Goal: Task Accomplishment & Management: Use online tool/utility

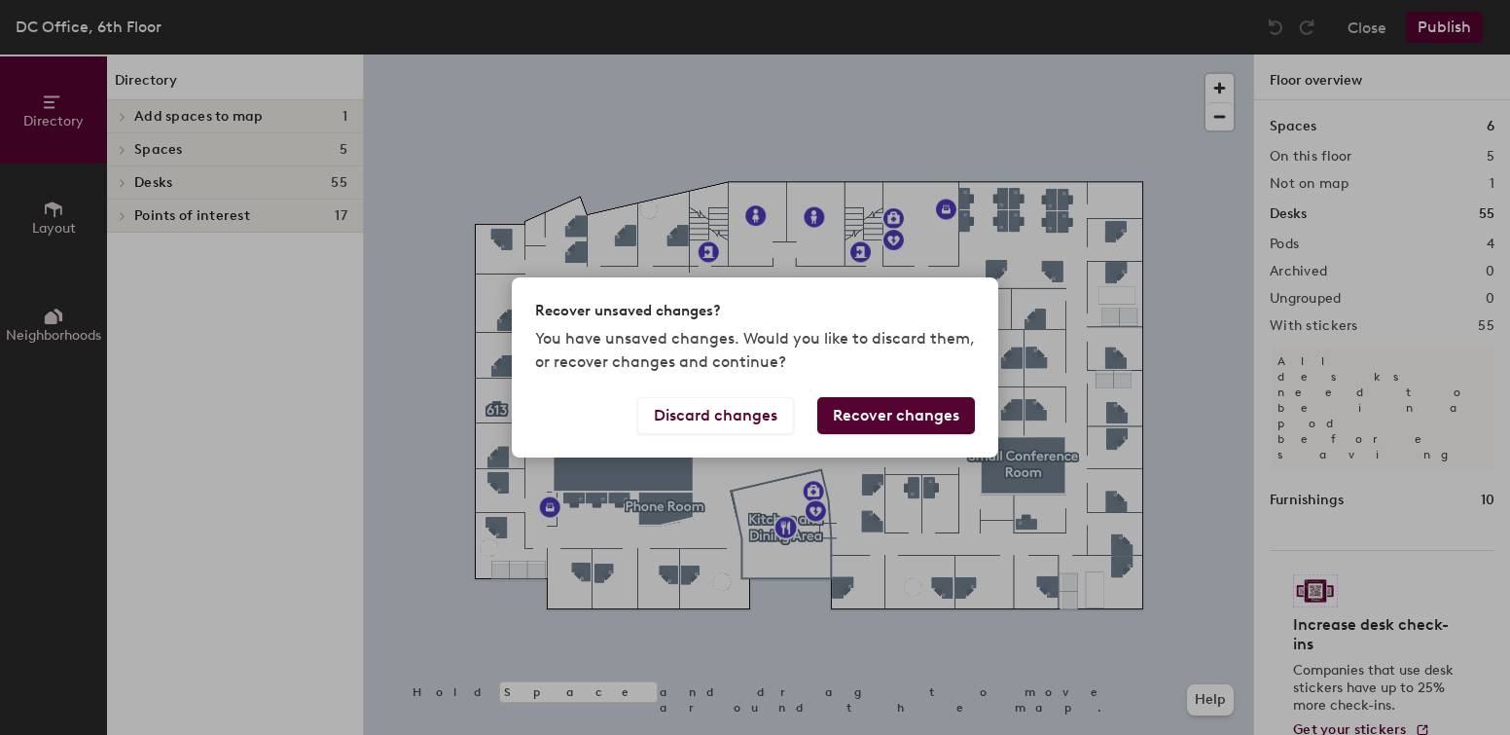
click at [861, 417] on button "Recover changes" at bounding box center [896, 415] width 158 height 37
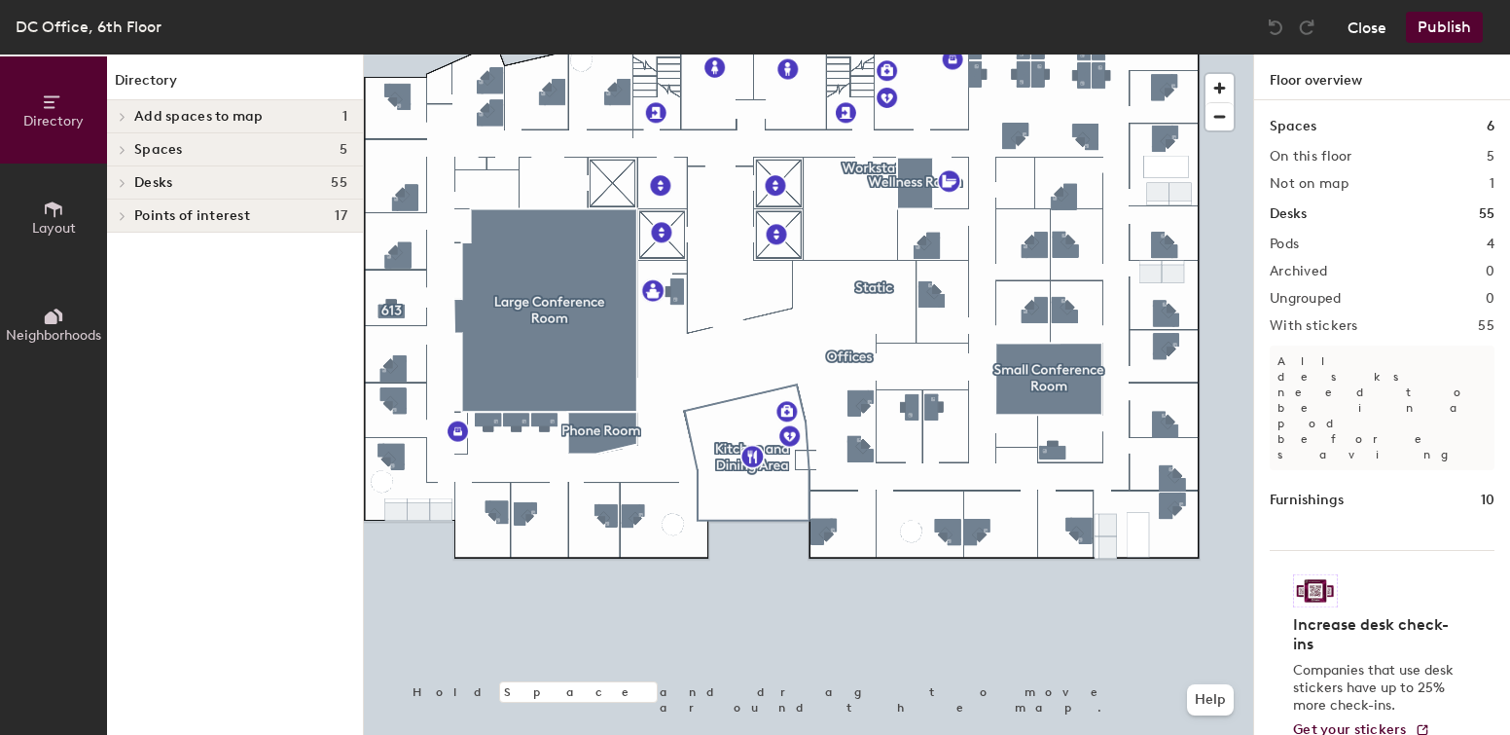
click at [1354, 18] on button "Close" at bounding box center [1367, 27] width 39 height 31
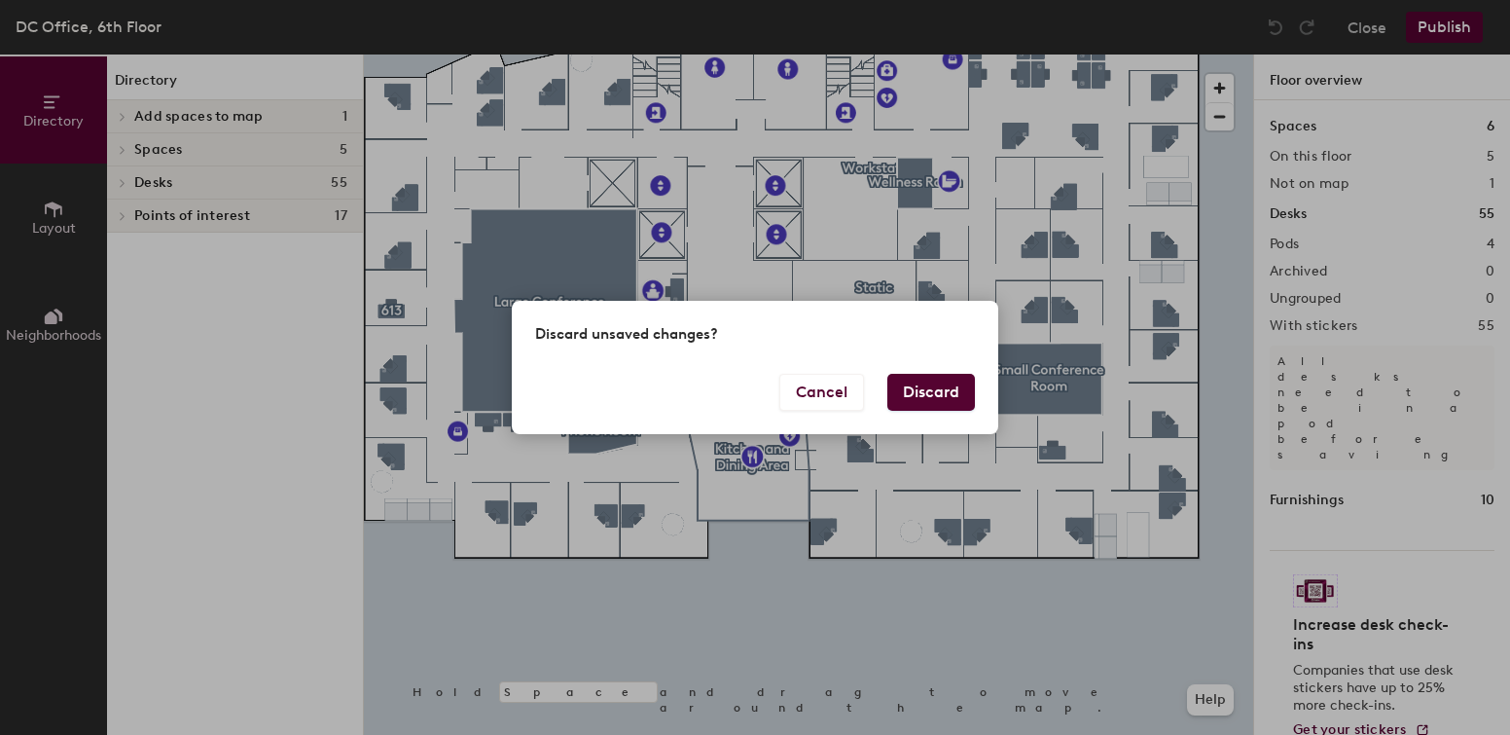
drag, startPoint x: 917, startPoint y: 394, endPoint x: 898, endPoint y: 394, distance: 18.5
click at [923, 394] on button "Discard" at bounding box center [931, 392] width 88 height 37
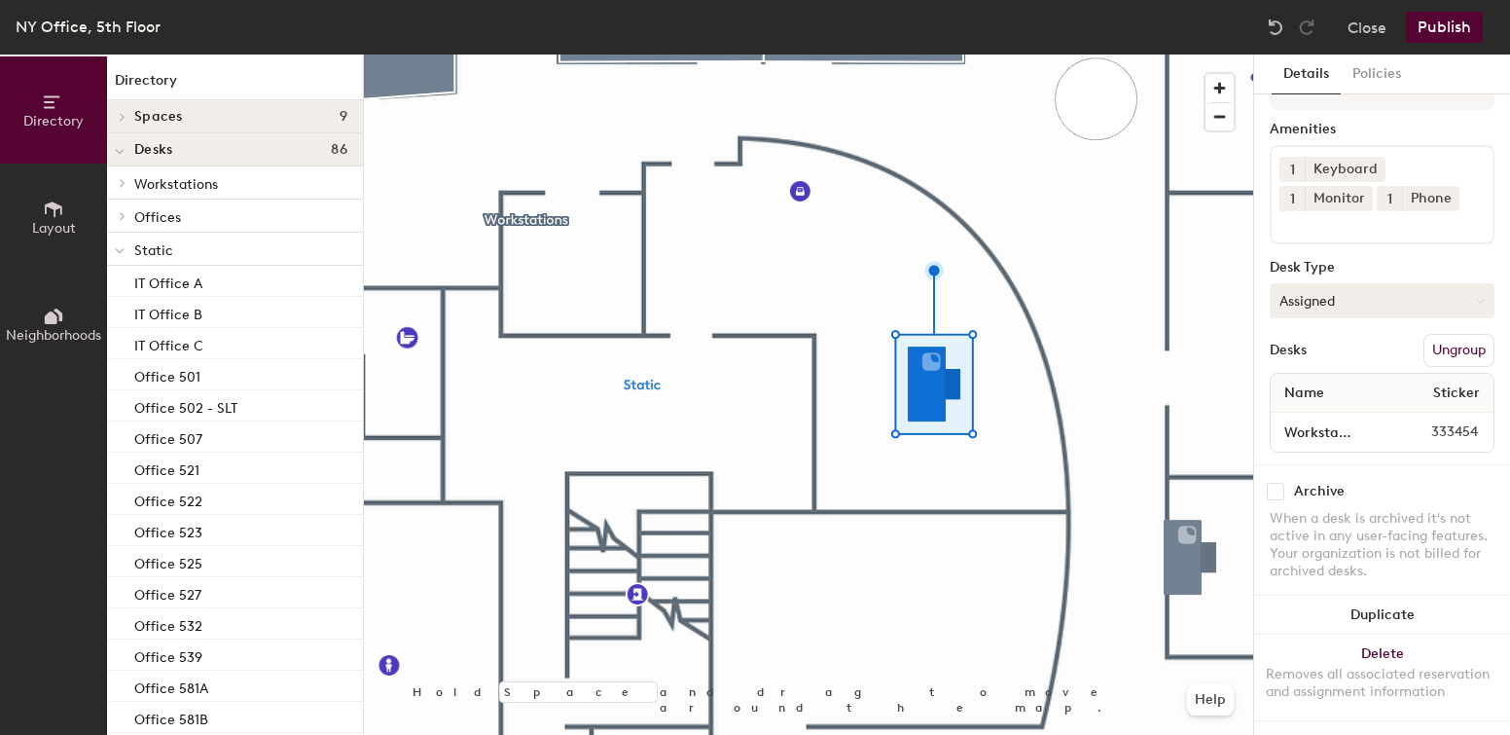
scroll to position [64, 0]
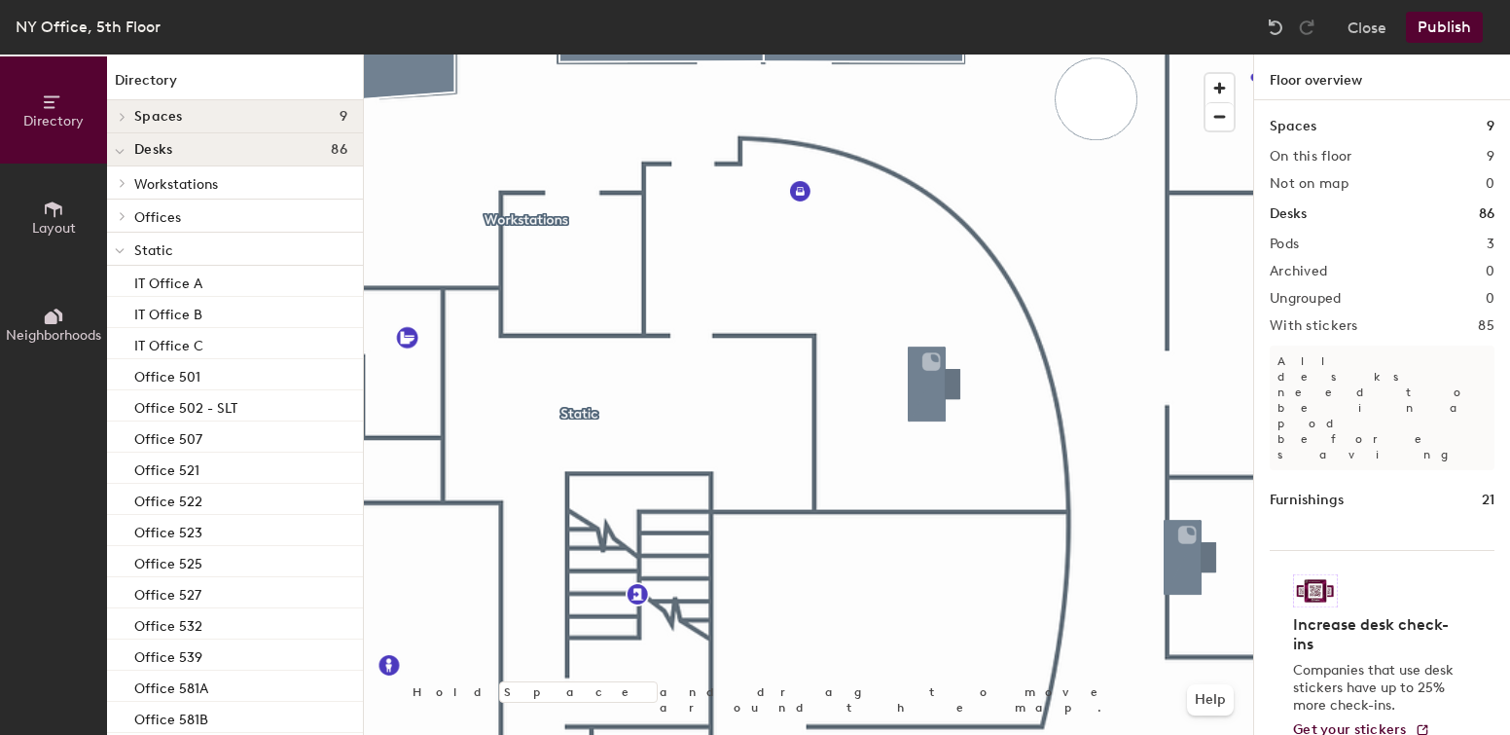
click at [43, 212] on icon at bounding box center [53, 208] width 21 height 21
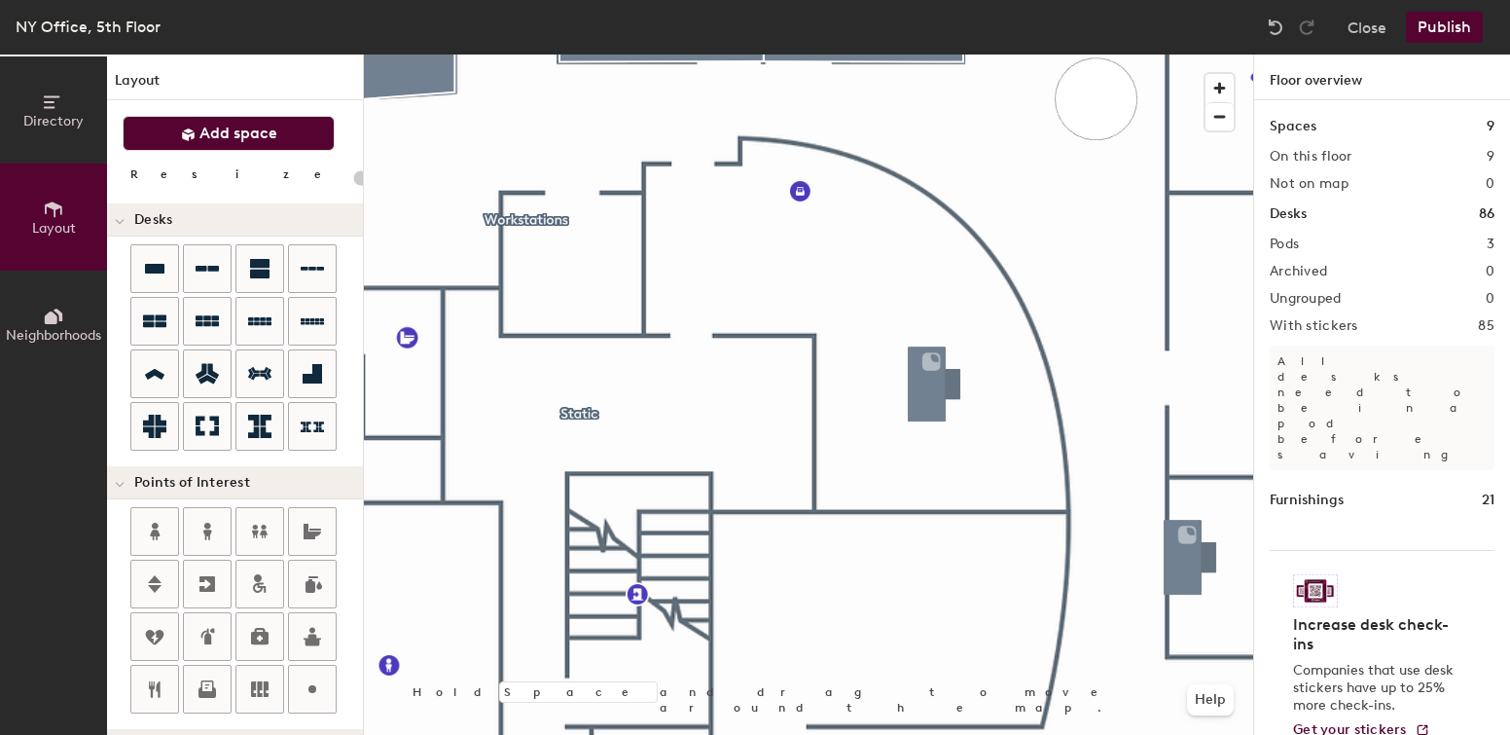
click at [235, 147] on button "Add space" at bounding box center [229, 133] width 212 height 35
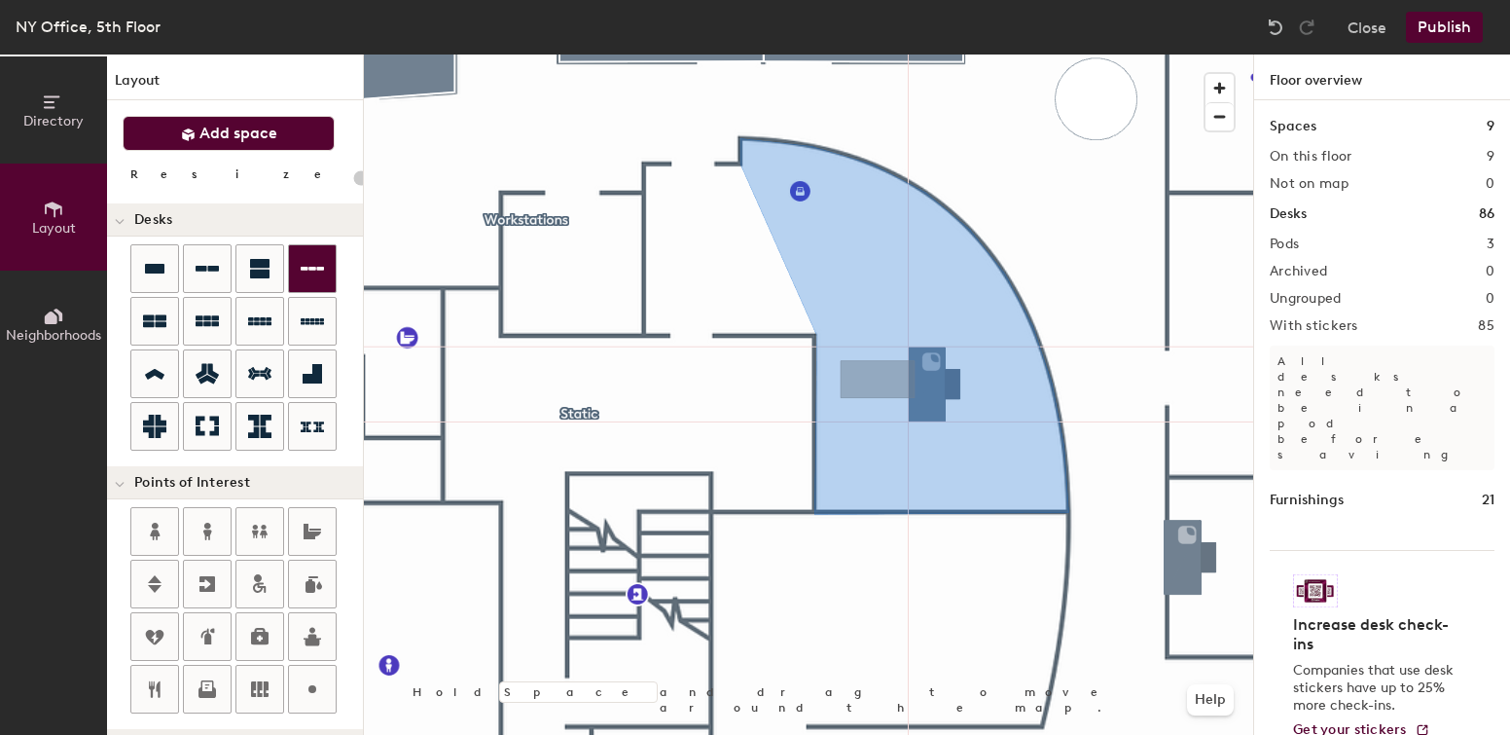
click at [867, 381] on div "Directory Layout Neighborhoods Layout Add space Resize Desks Points of Interest…" at bounding box center [755, 394] width 1510 height 680
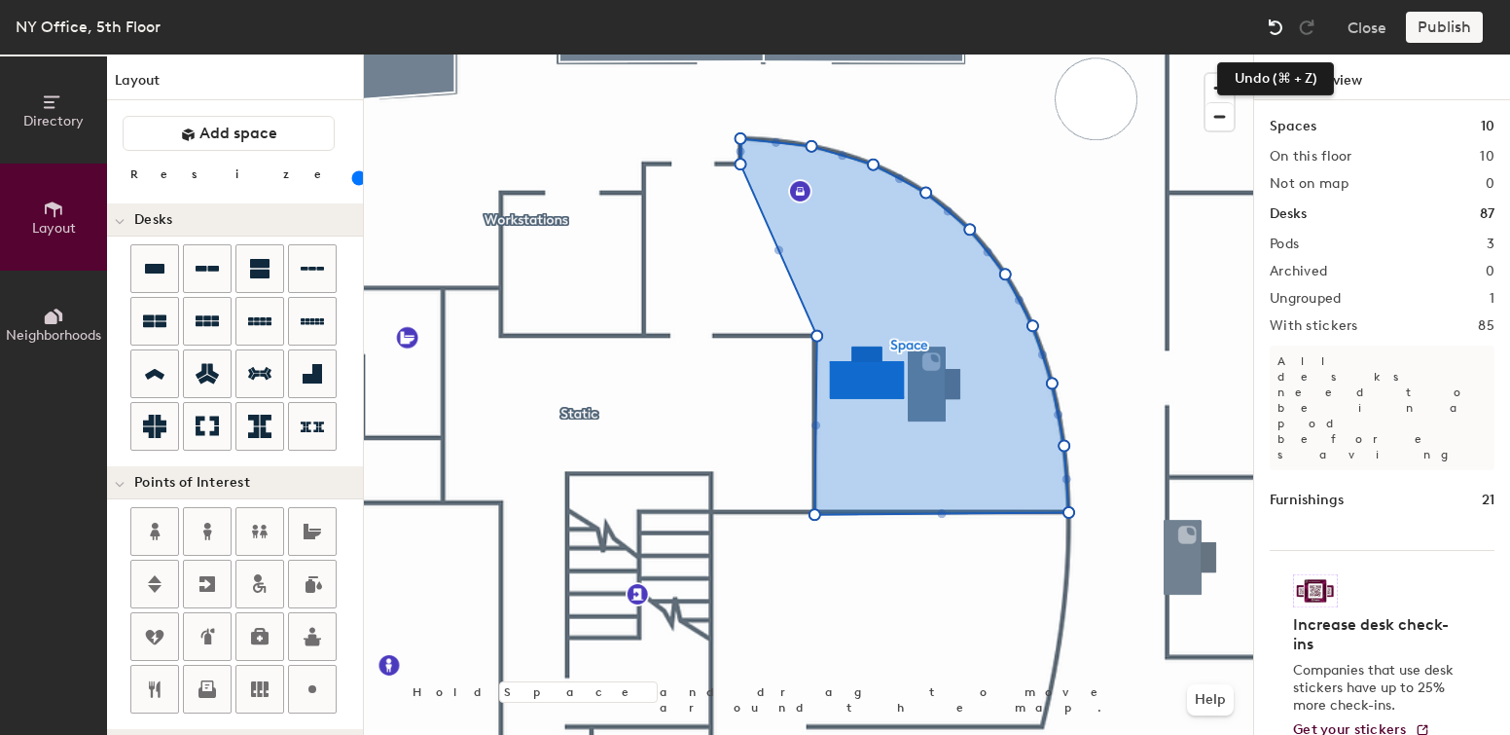
click at [1273, 27] on img at bounding box center [1275, 27] width 19 height 19
click at [1273, 22] on img at bounding box center [1275, 27] width 19 height 19
click at [1273, 21] on img at bounding box center [1275, 27] width 19 height 19
drag, startPoint x: 1217, startPoint y: 106, endPoint x: 152, endPoint y: 263, distance: 1076.9
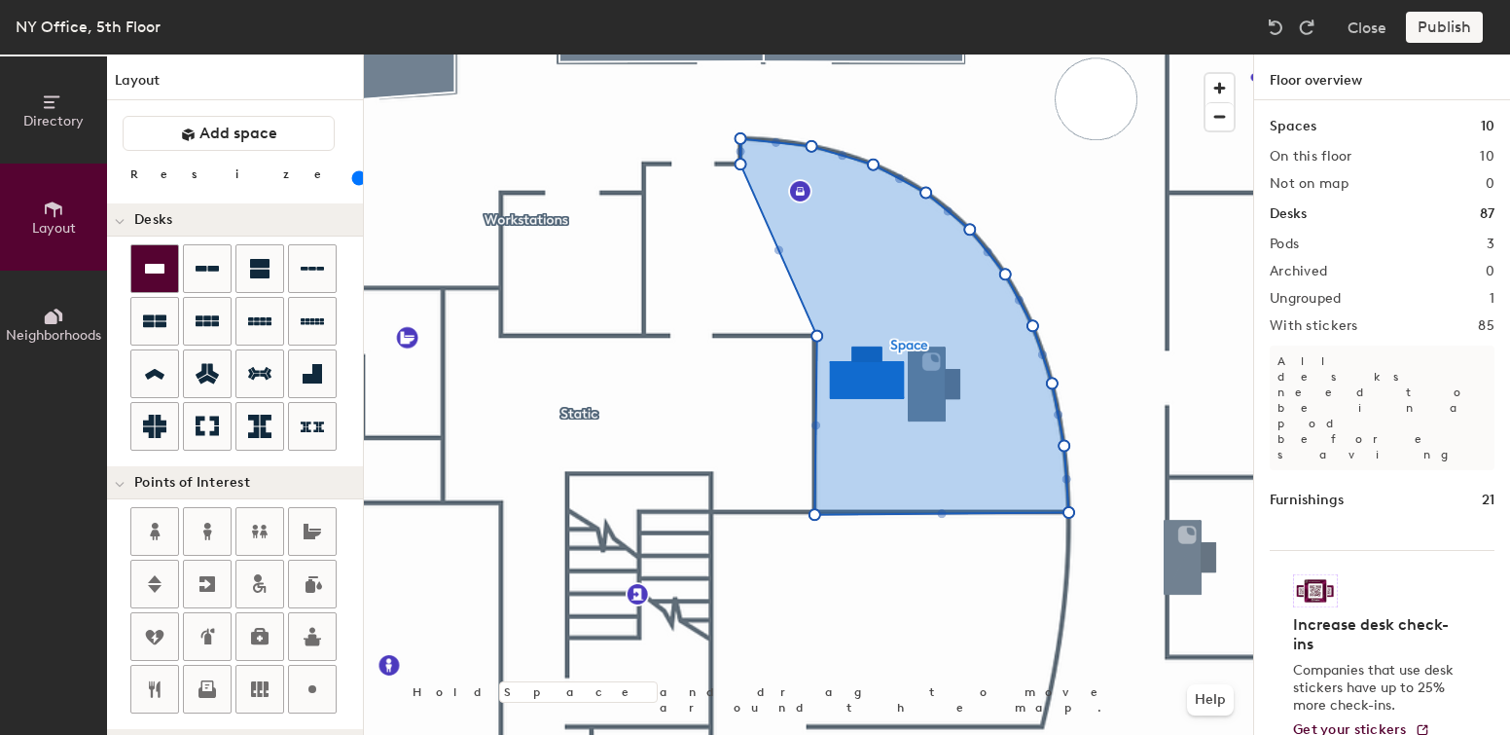
click at [152, 263] on icon at bounding box center [154, 268] width 23 height 23
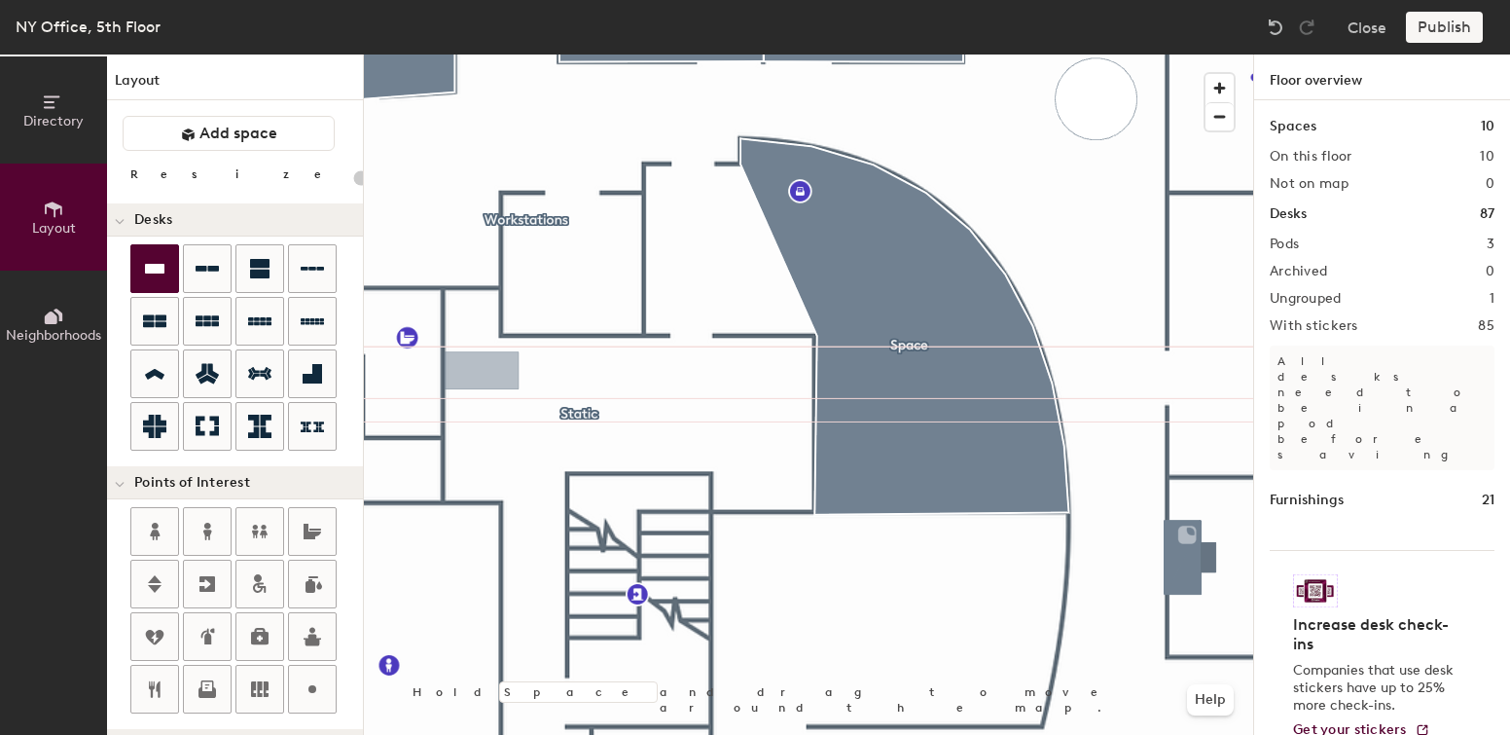
drag, startPoint x: 148, startPoint y: 258, endPoint x: 168, endPoint y: 270, distance: 23.5
click at [151, 261] on icon at bounding box center [154, 268] width 23 height 23
click at [145, 213] on span "Desks" at bounding box center [153, 220] width 38 height 16
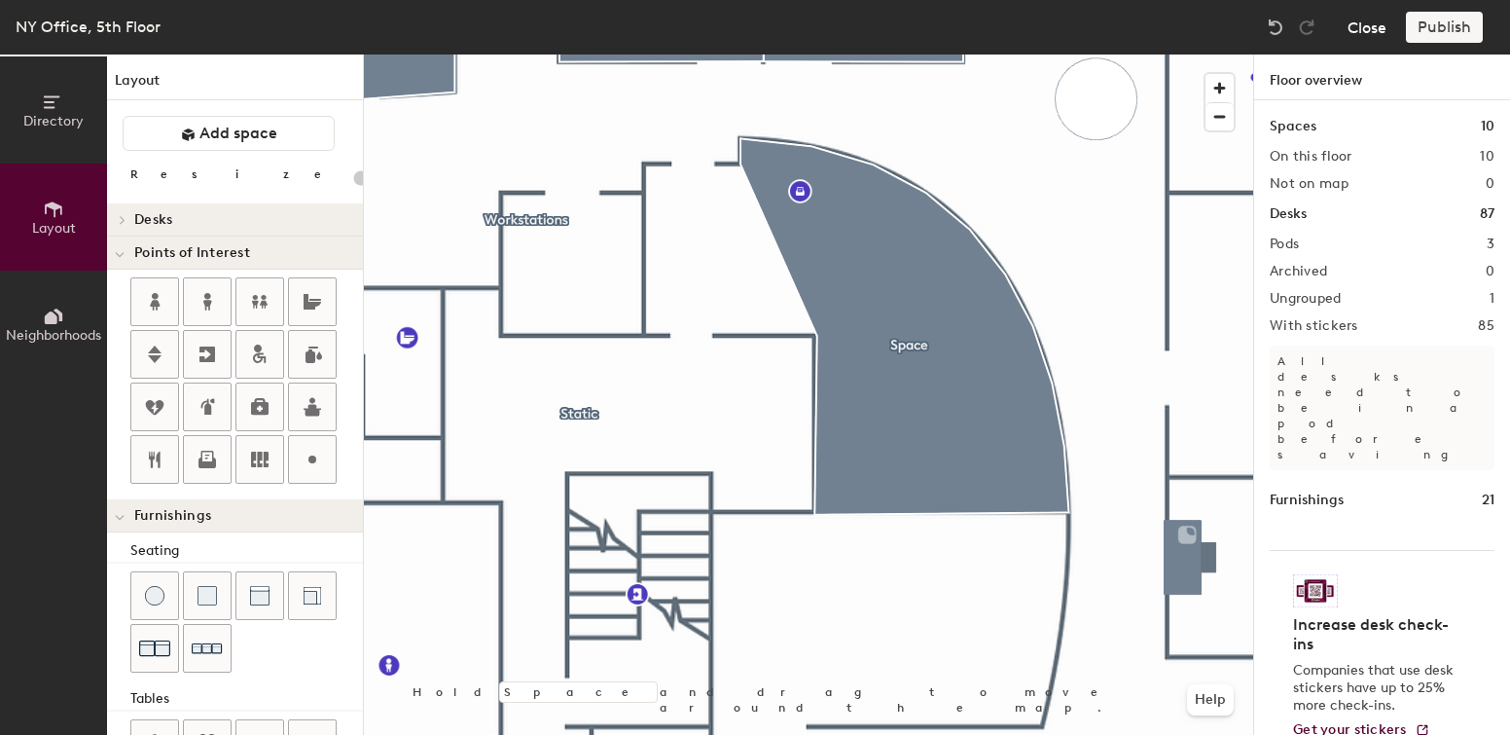
click at [1379, 29] on button "Close" at bounding box center [1367, 27] width 39 height 31
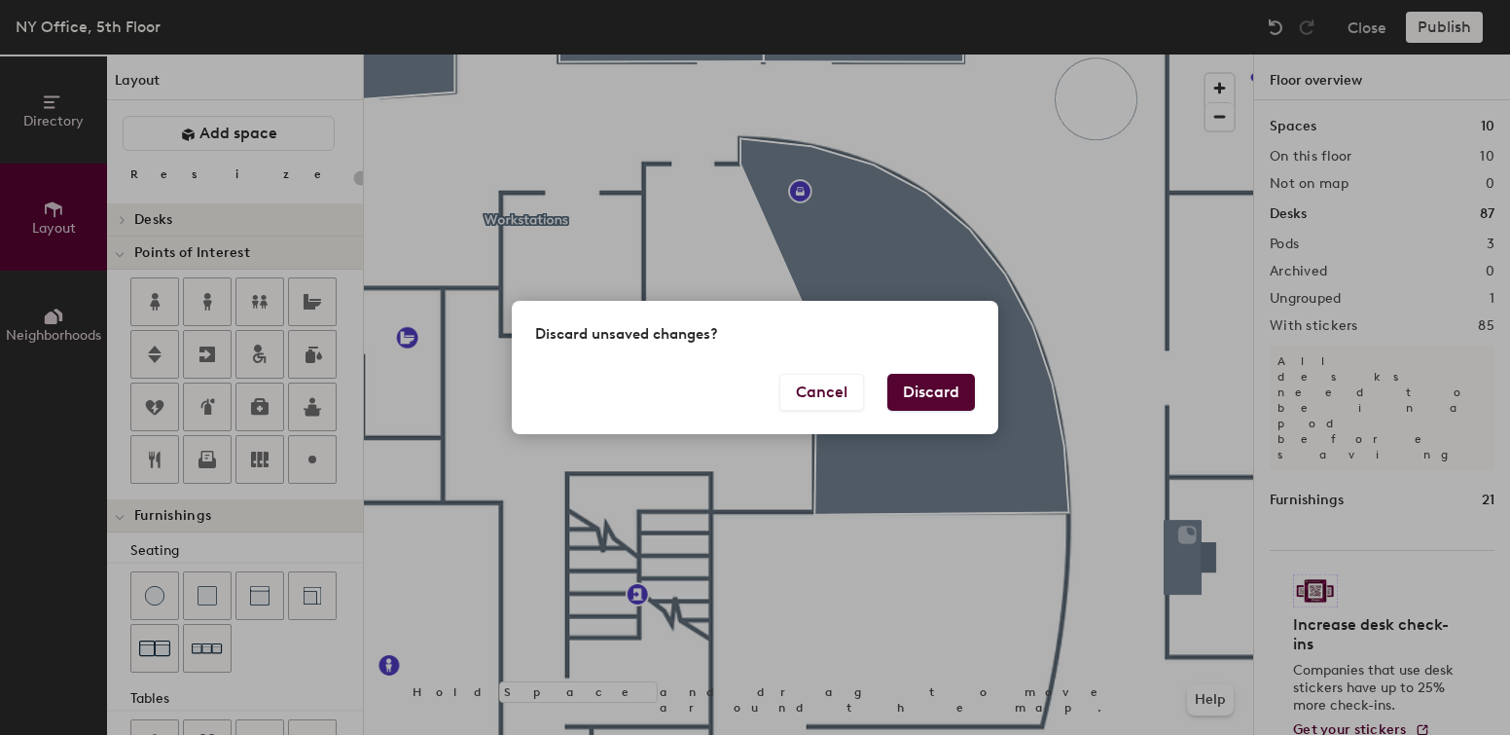
click at [924, 390] on button "Discard" at bounding box center [931, 392] width 88 height 37
type input "20"
